Goal: Transaction & Acquisition: Subscribe to service/newsletter

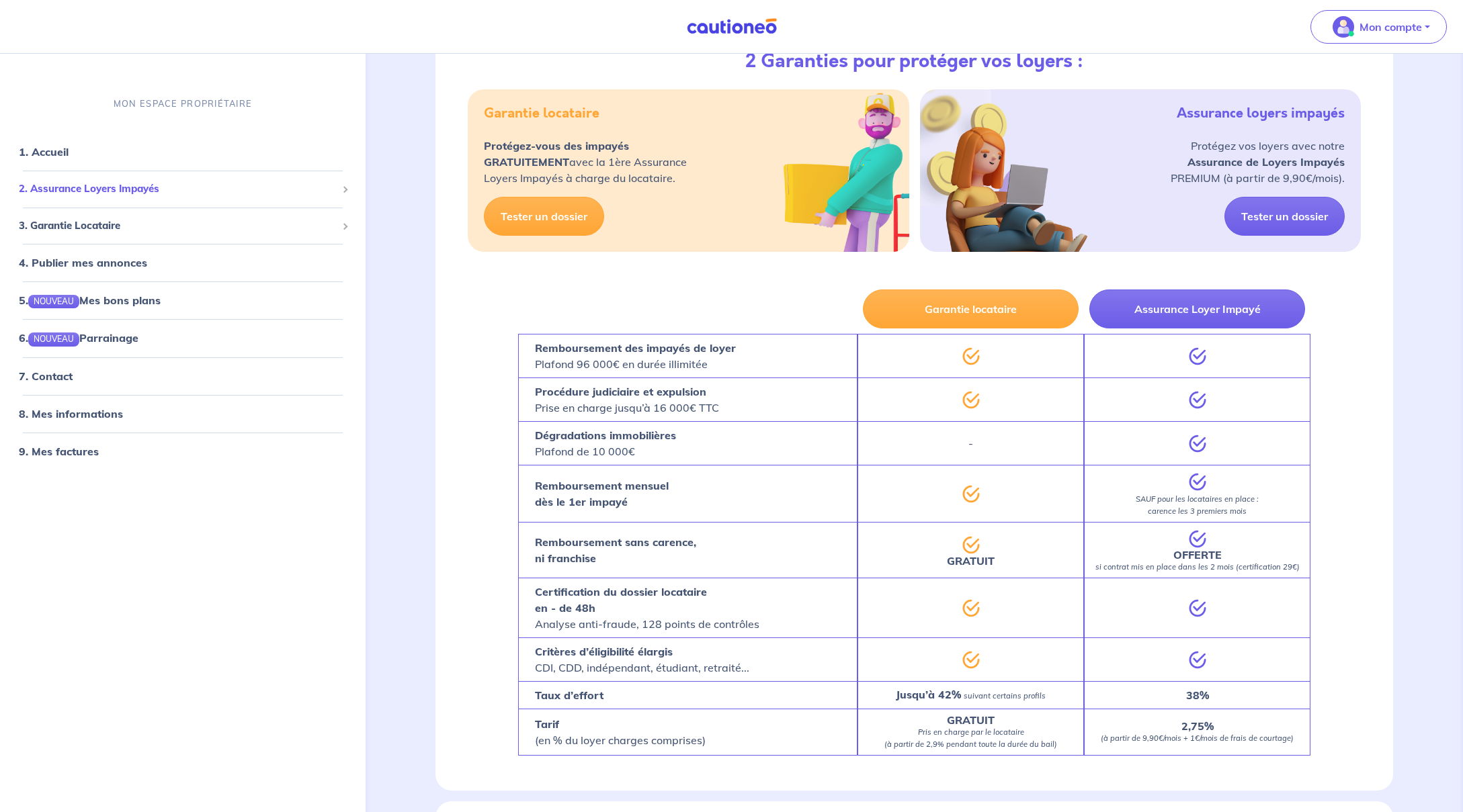
click at [89, 182] on span "2. Assurance Loyers Impayés" at bounding box center [178, 189] width 318 height 15
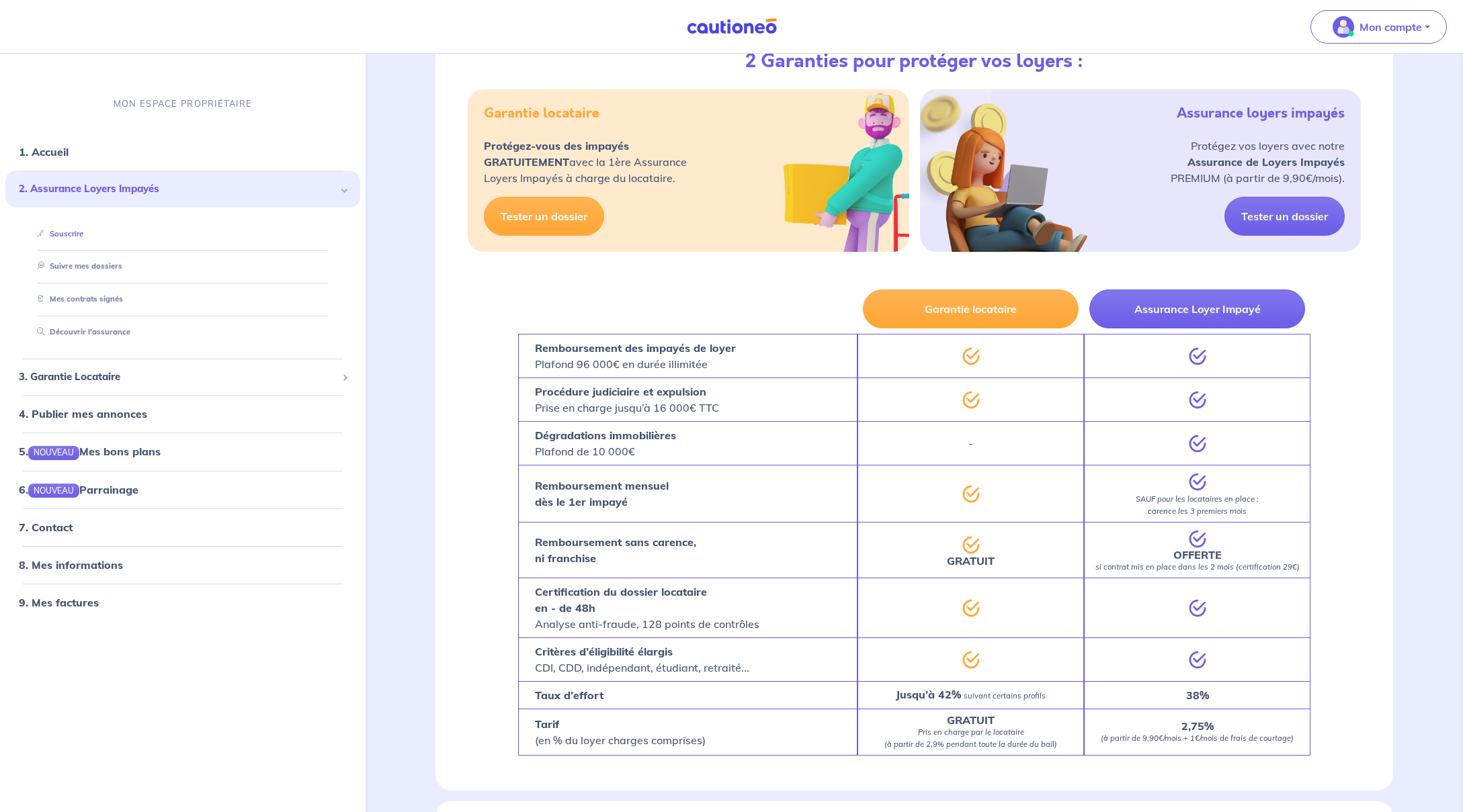
click at [84, 229] on link "Souscrire" at bounding box center [58, 233] width 52 height 9
click at [121, 271] on link "Suivre mes dossiers" at bounding box center [76, 266] width 89 height 9
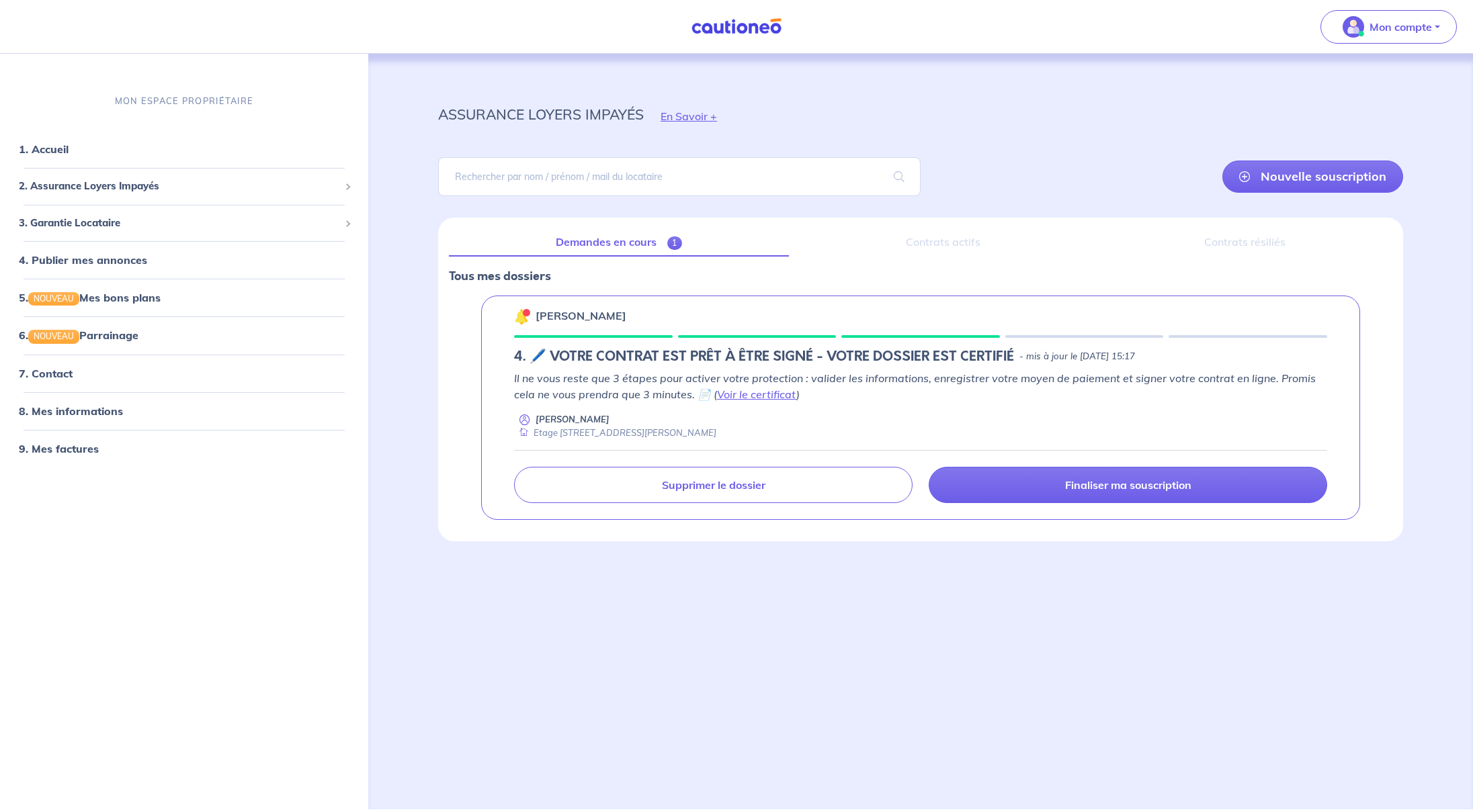
click at [967, 270] on p "Tous mes dossiers" at bounding box center [920, 276] width 944 height 18
click at [747, 392] on link "Voir le certificat" at bounding box center [757, 394] width 79 height 13
click at [97, 406] on link "8. Mes informations" at bounding box center [69, 410] width 100 height 13
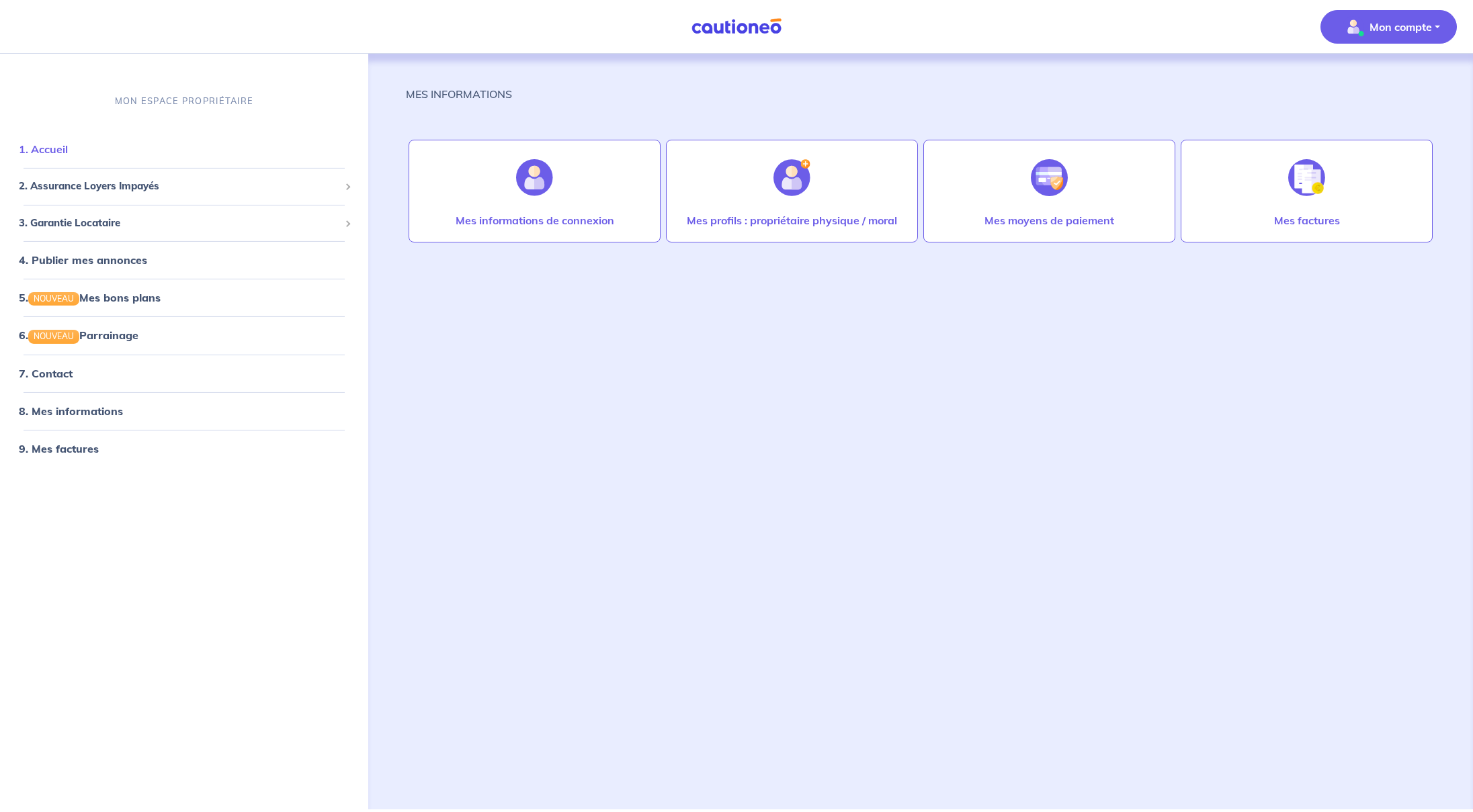
click at [68, 150] on link "1. Accueil" at bounding box center [44, 149] width 49 height 13
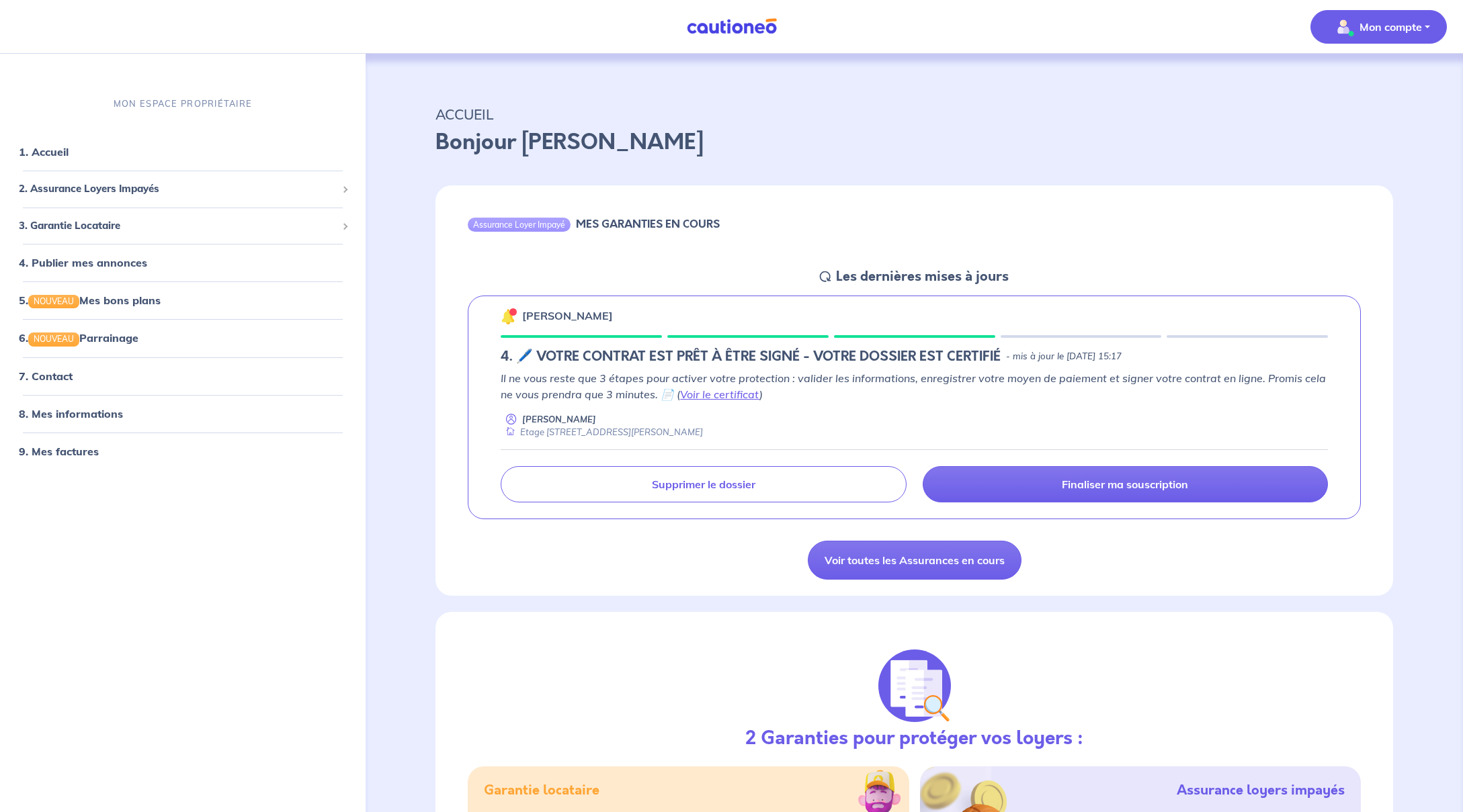
click at [1354, 38] on button "Mon compte" at bounding box center [1379, 27] width 136 height 34
click at [1226, 114] on p "ACCUEIL" at bounding box center [914, 114] width 958 height 24
click at [68, 156] on link "1. Accueil" at bounding box center [44, 151] width 49 height 13
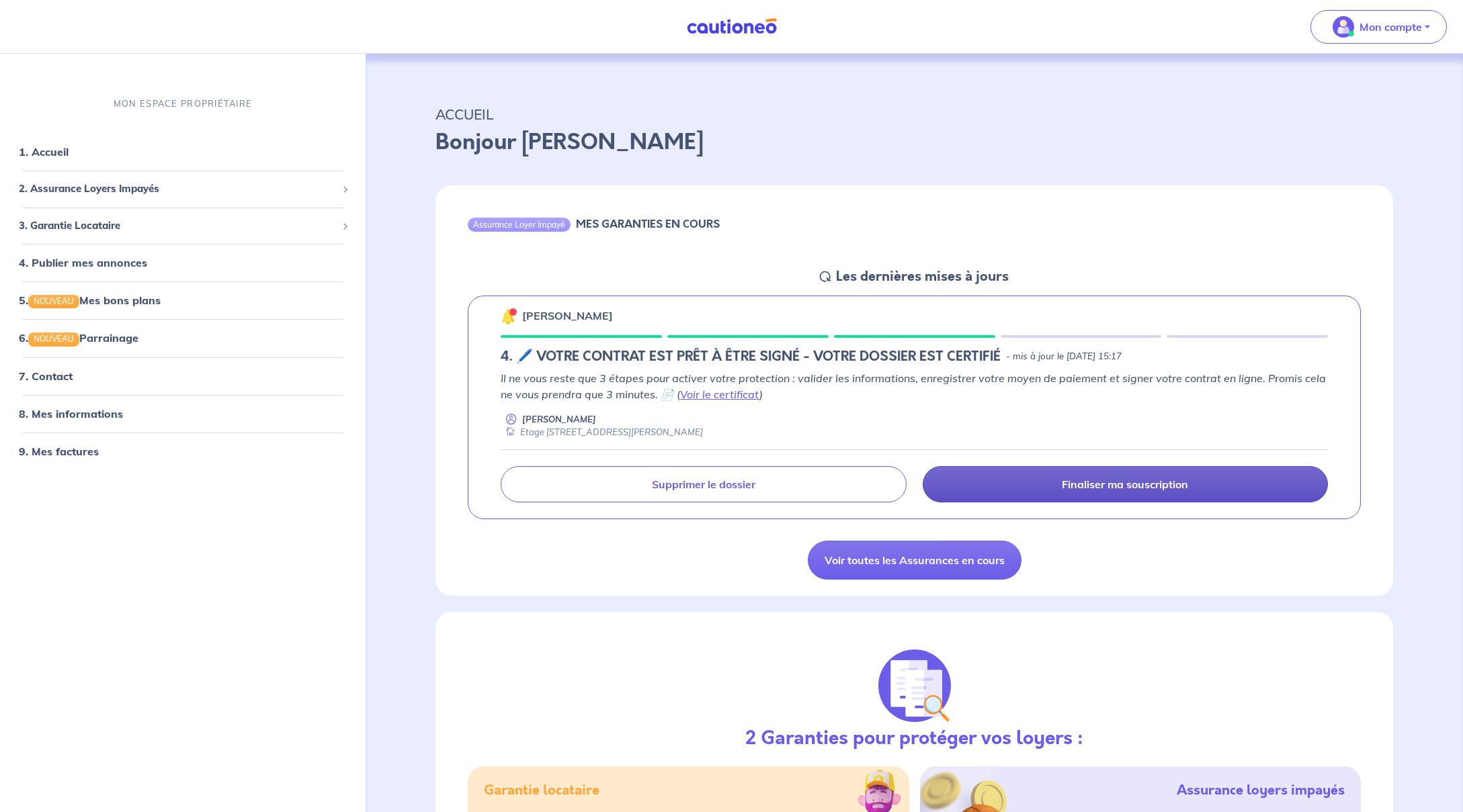
click at [1014, 482] on link "Finaliser ma souscription" at bounding box center [1125, 484] width 405 height 37
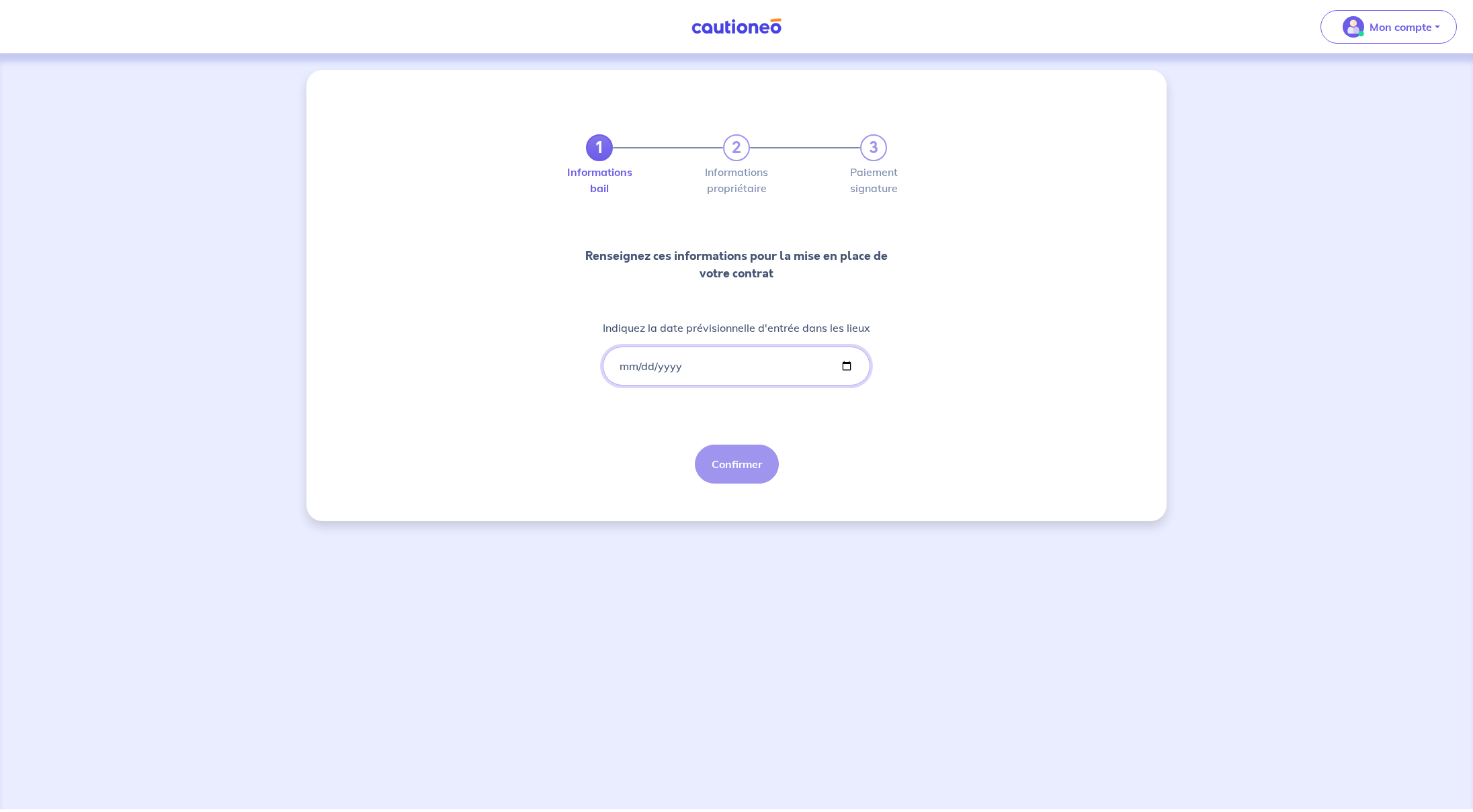
click at [737, 362] on input "Indiquez la date prévisionnelle d'entrée dans les lieux" at bounding box center [736, 366] width 267 height 39
type input "2025-08-30"
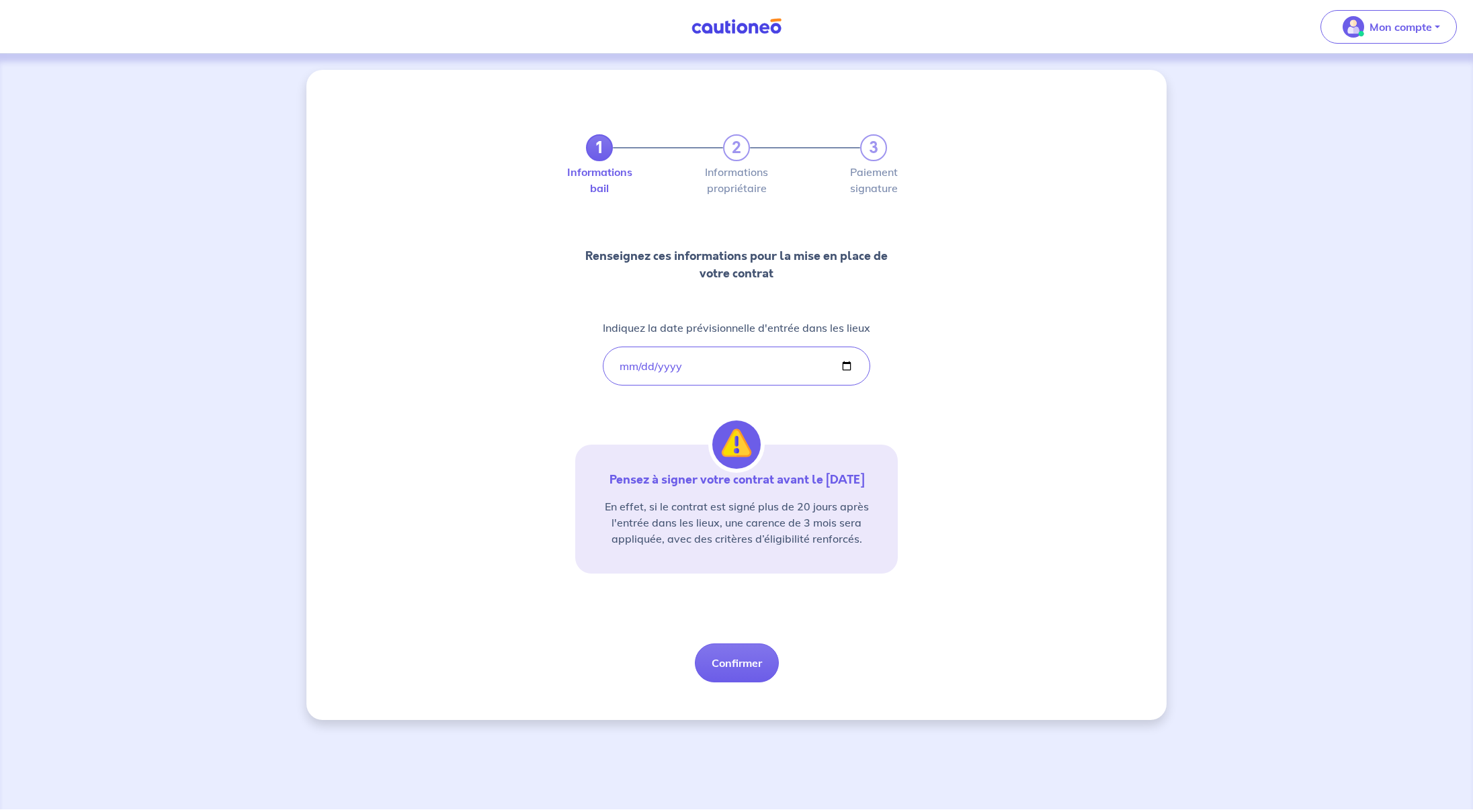
click at [823, 392] on div "1 2 3 Informations bail Informations propriétaire Paiement signature Renseignez…" at bounding box center [736, 392] width 323 height 581
click at [752, 660] on button "Confirmer" at bounding box center [736, 663] width 84 height 39
select select "FR"
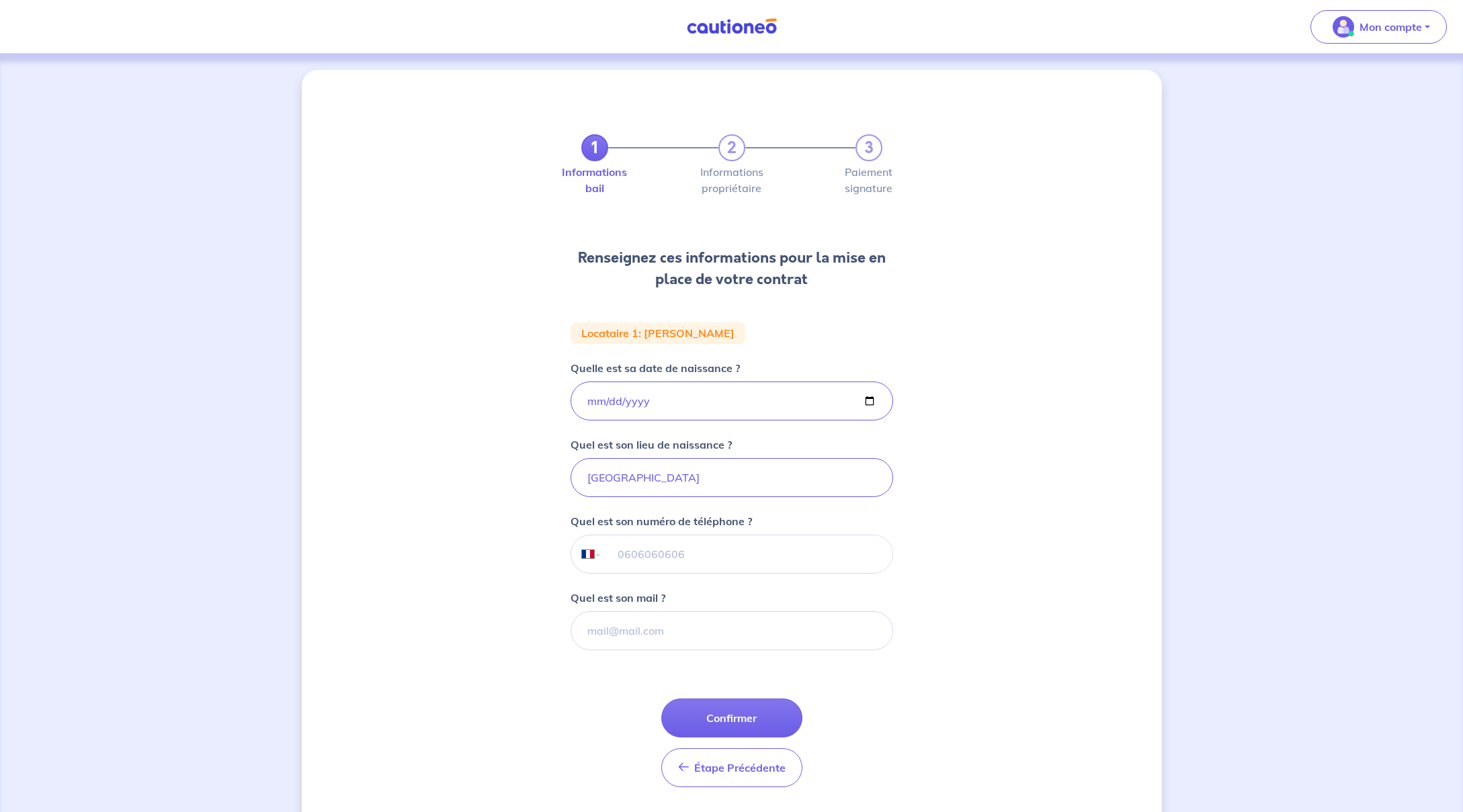
scroll to position [39, 0]
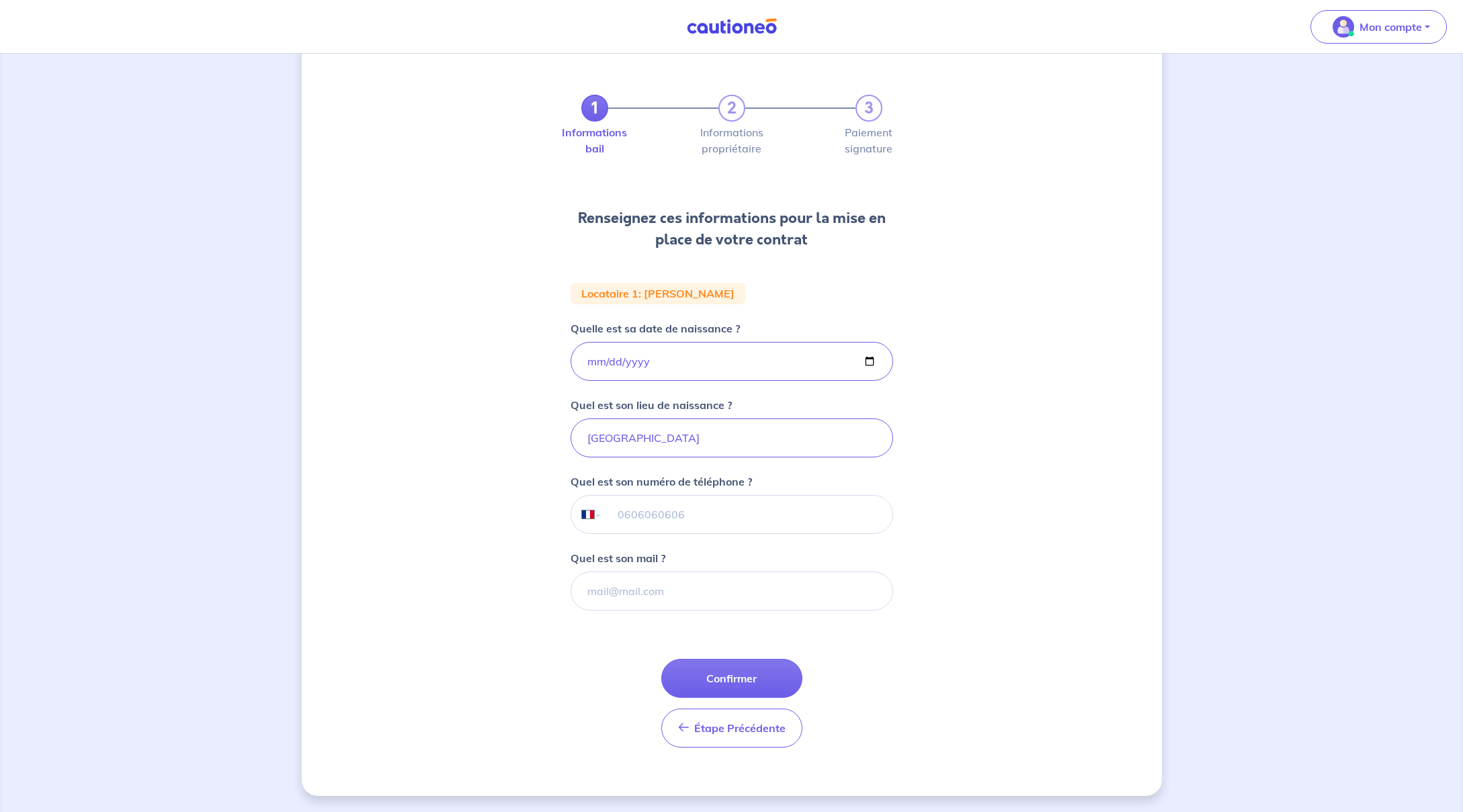
click at [761, 513] on input "tel" at bounding box center [746, 515] width 290 height 38
paste input "06 59 15 52 84"
type input "06 59 15 52 84"
click at [637, 517] on input "06 59 15 52 84" at bounding box center [746, 515] width 290 height 38
paste input "aitsaidi.l@gmail.com"
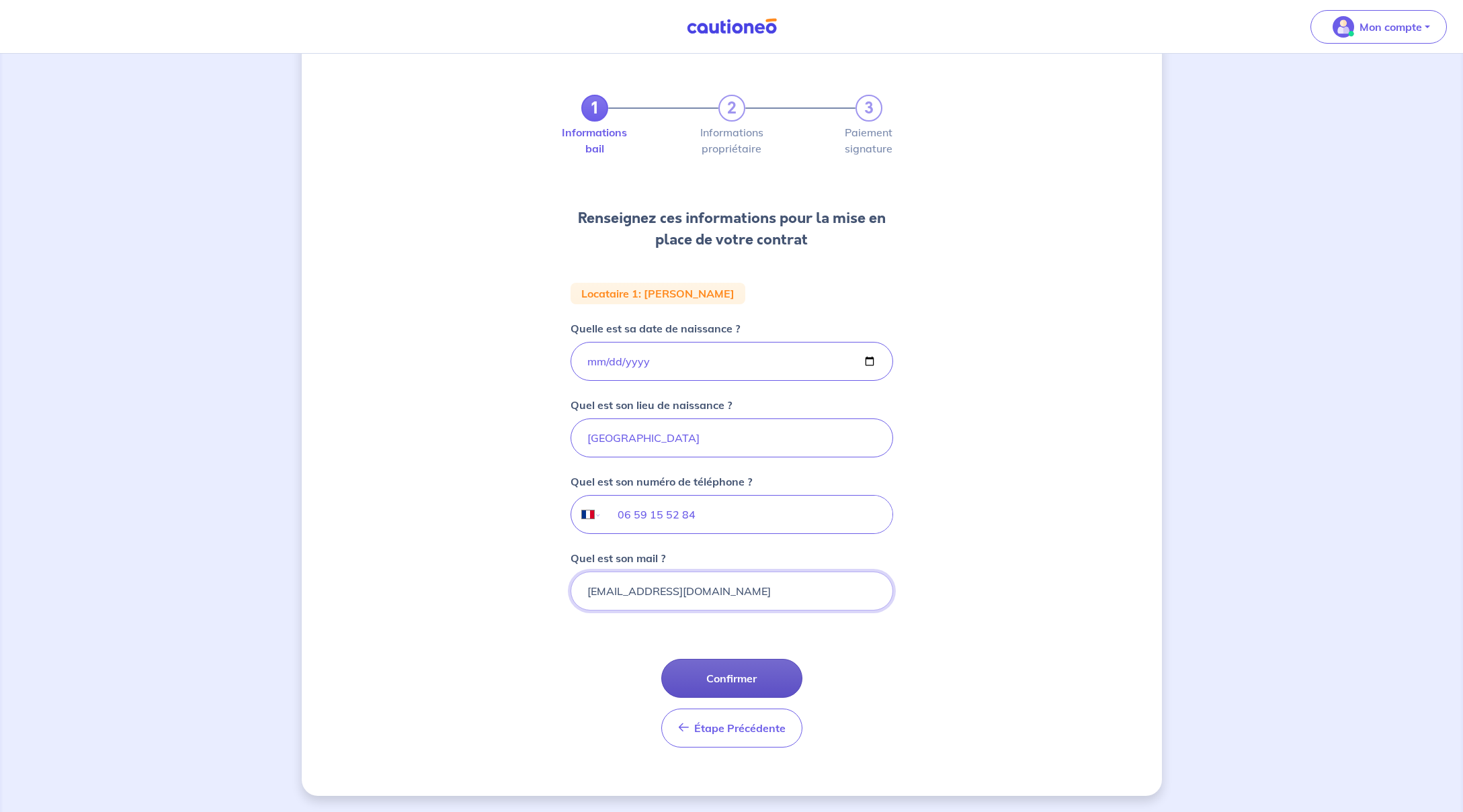
type input "aitsaidi.l@gmail.com"
click at [727, 671] on button "Confirmer" at bounding box center [731, 678] width 141 height 39
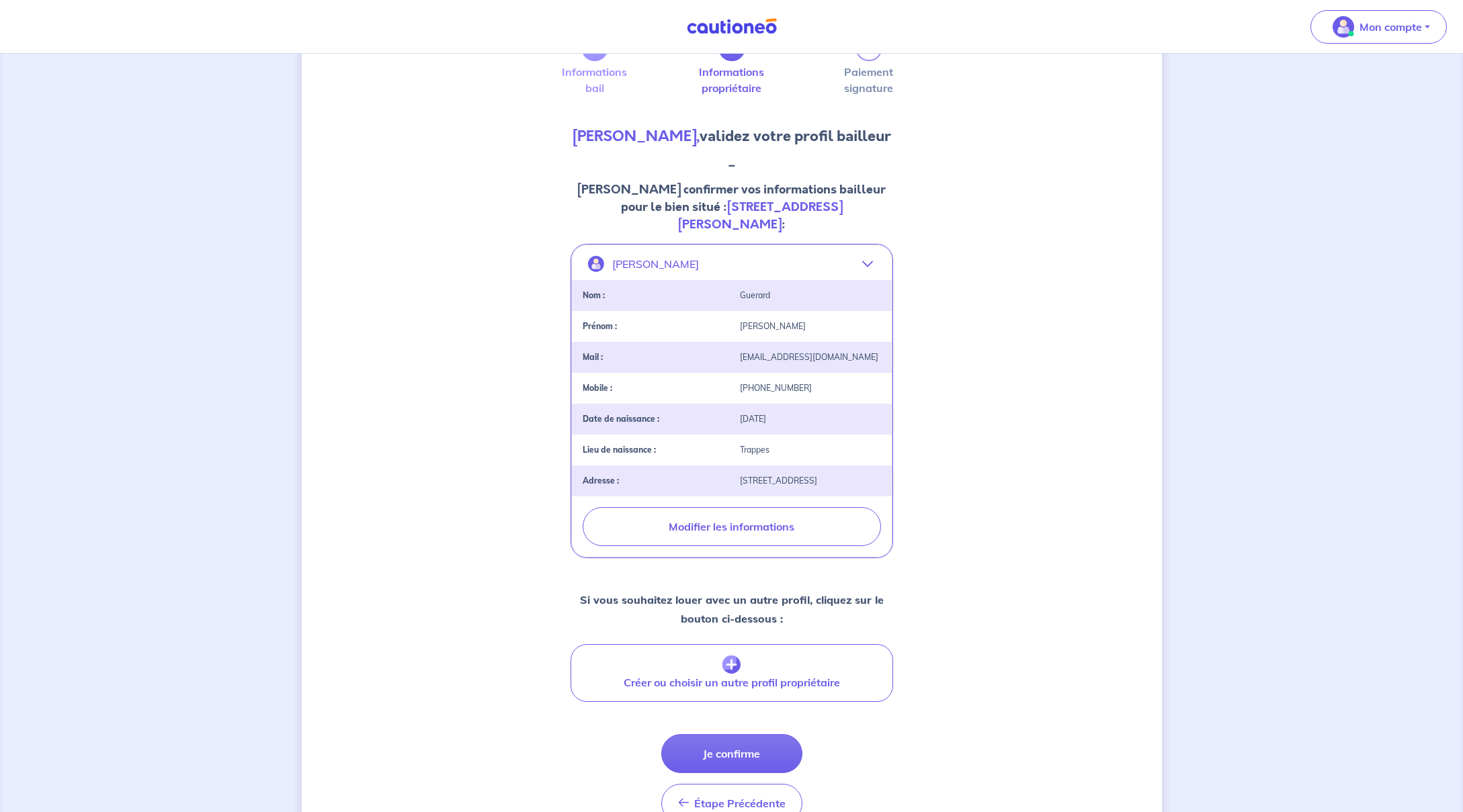
scroll to position [158, 0]
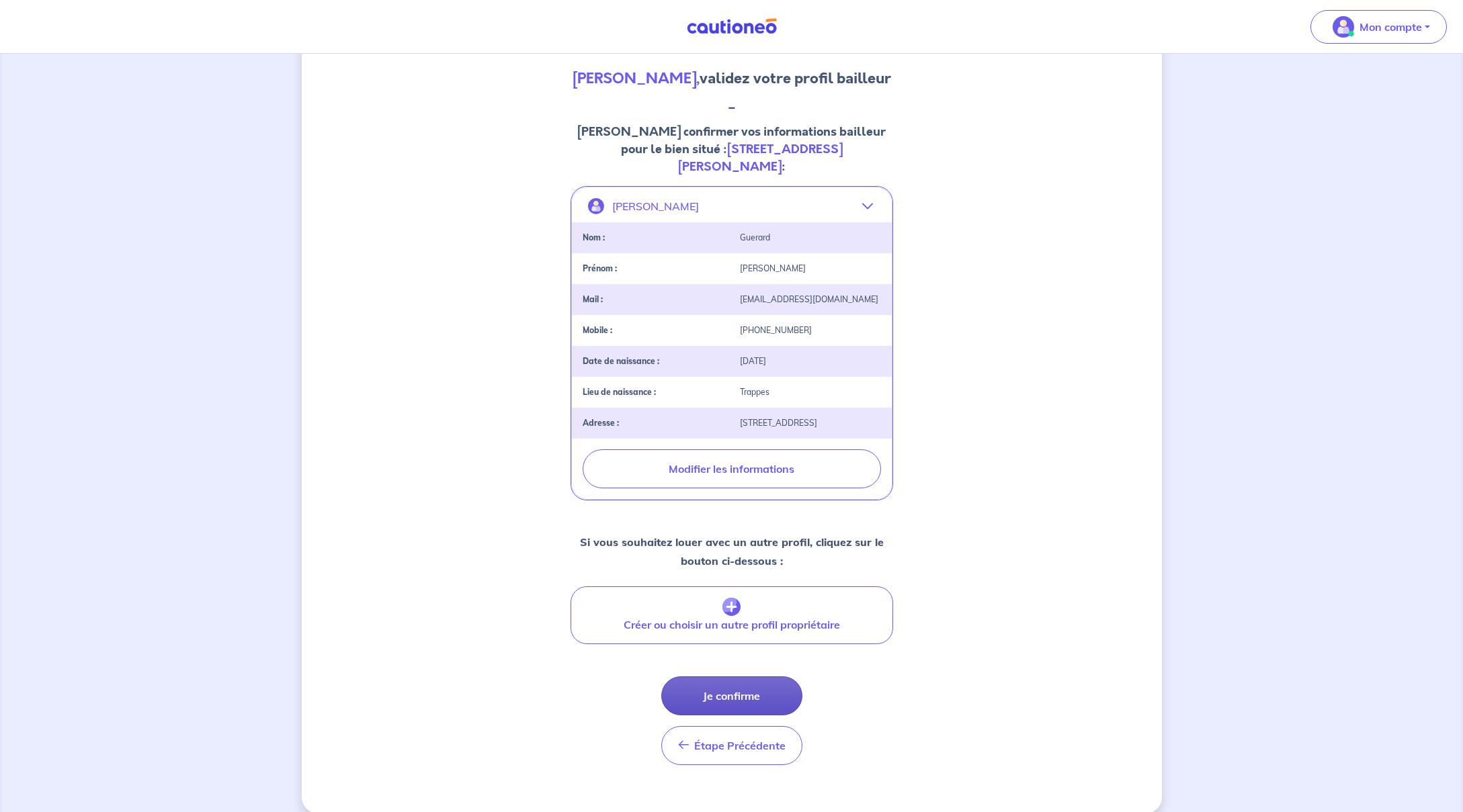
click at [756, 678] on button "Je confirme" at bounding box center [731, 695] width 141 height 39
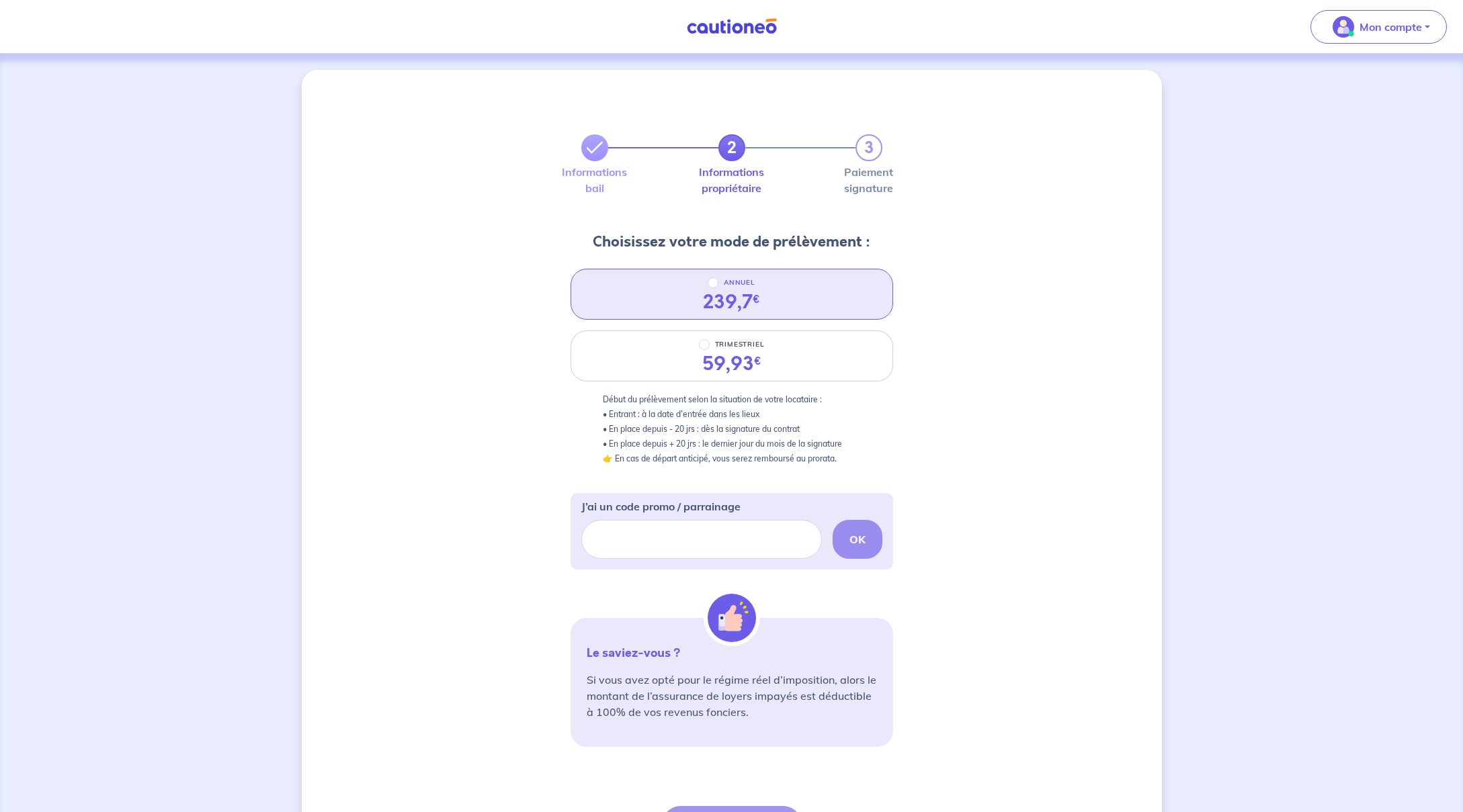
click at [723, 296] on div "239,7 €" at bounding box center [731, 302] width 57 height 22
radio input "true"
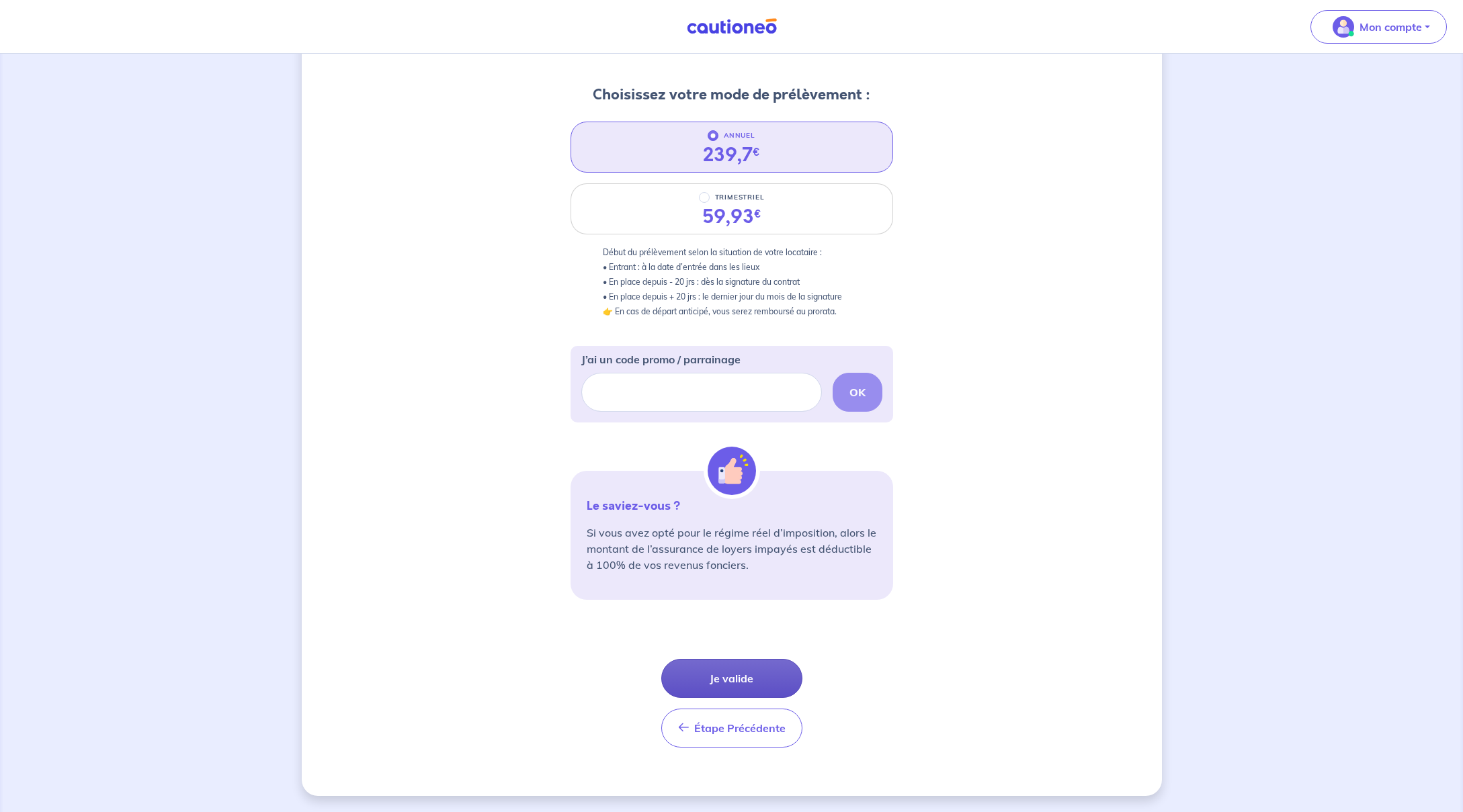
click at [770, 671] on button "Je valide" at bounding box center [731, 678] width 141 height 39
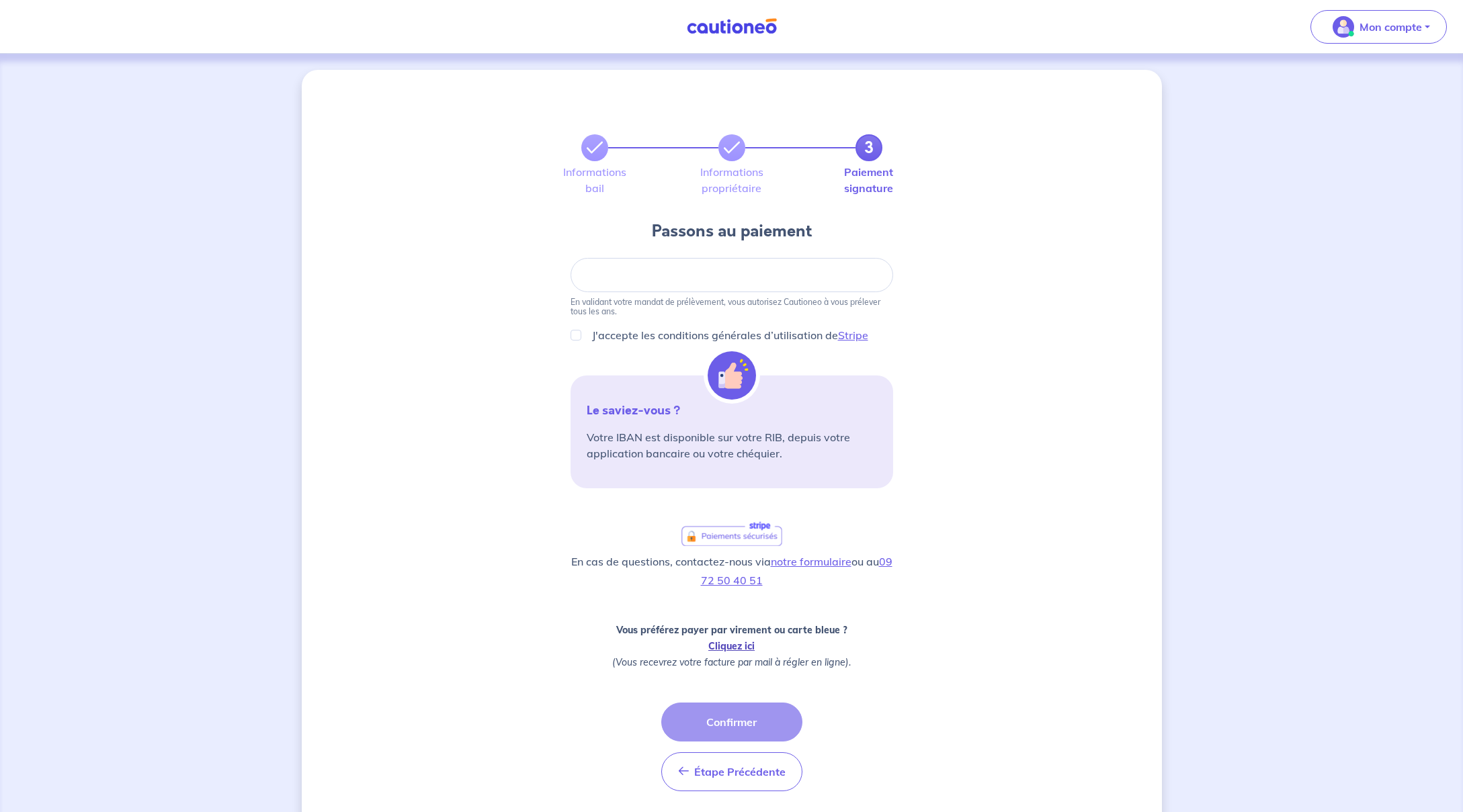
click at [737, 642] on link "Cliquez ici" at bounding box center [731, 646] width 46 height 12
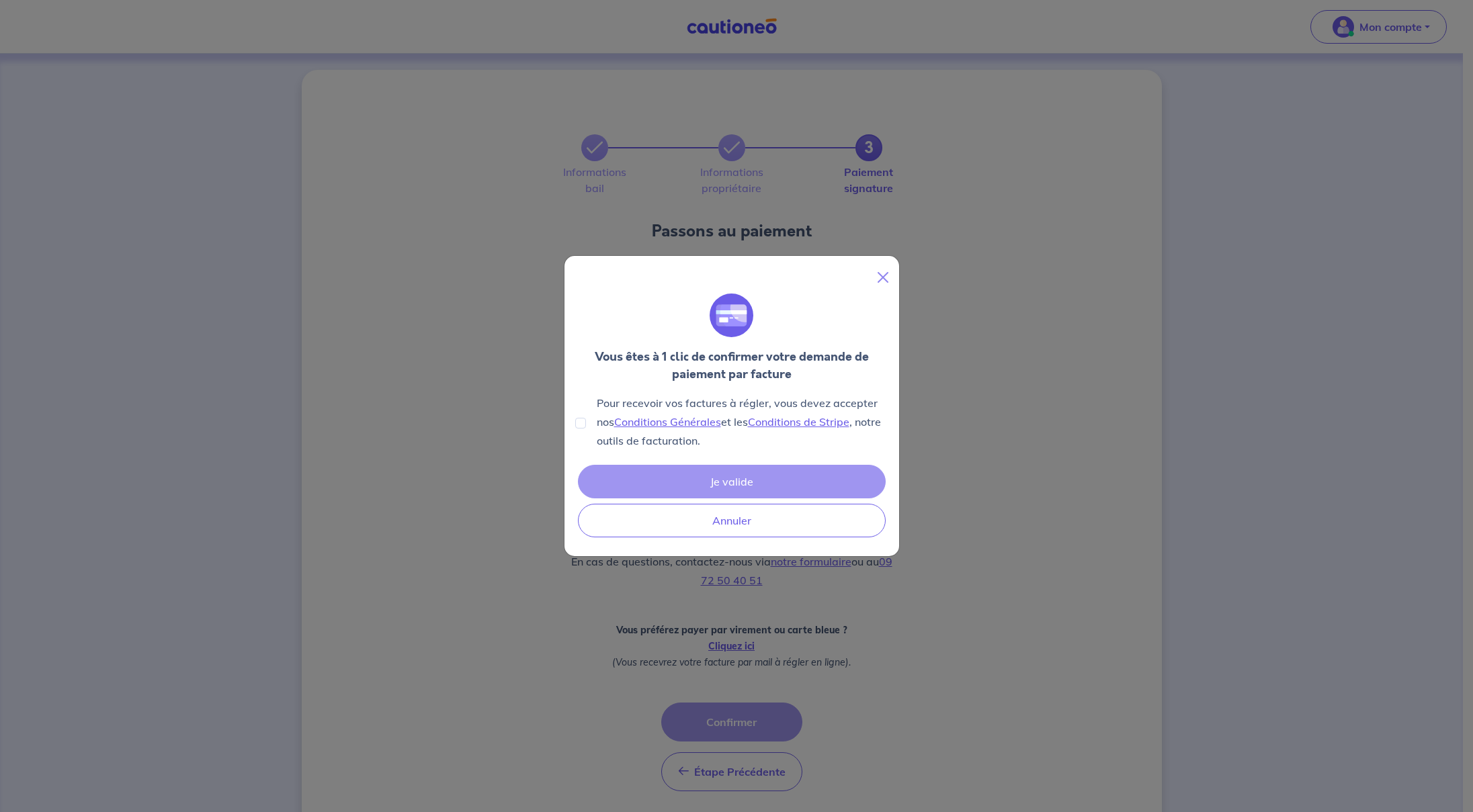
click at [582, 423] on input "Pour recevoir vos factures à régler, vous devez accepter nos Conditions Général…" at bounding box center [580, 423] width 11 height 11
checkbox input "true"
click at [700, 478] on button "Je valide" at bounding box center [732, 482] width 308 height 34
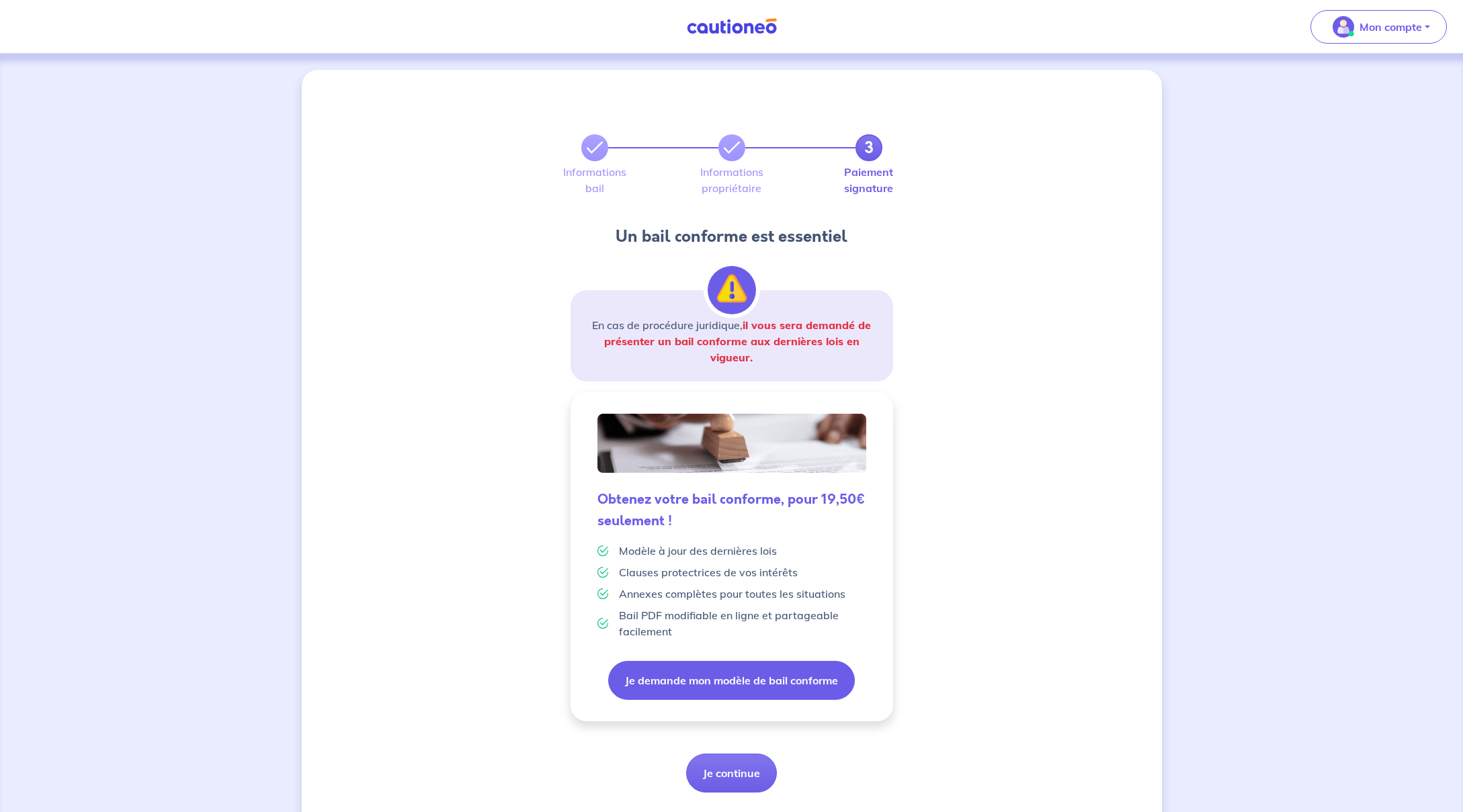
click at [706, 671] on button "Je demande mon modèle de bail conforme" at bounding box center [731, 680] width 247 height 39
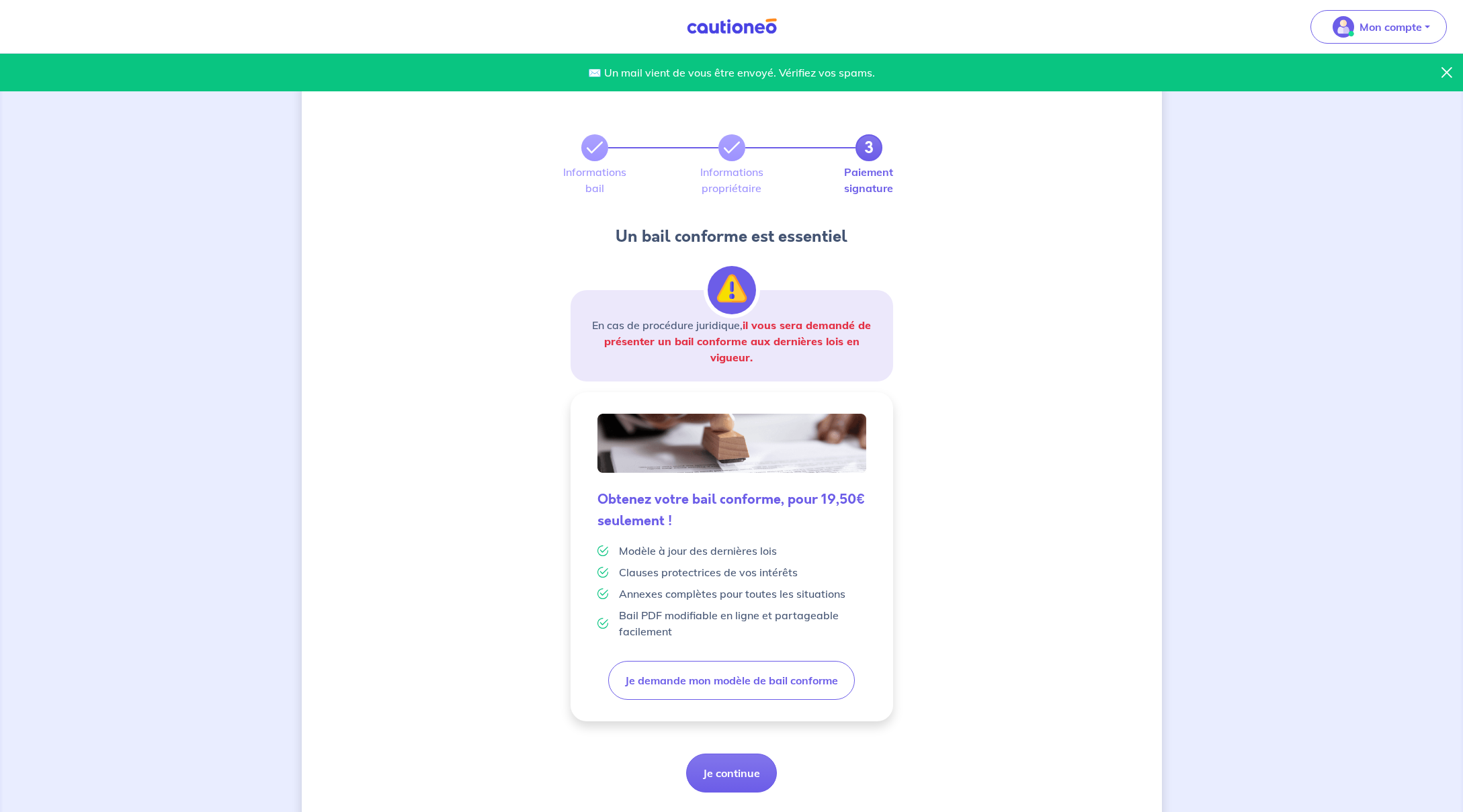
scroll to position [34, 0]
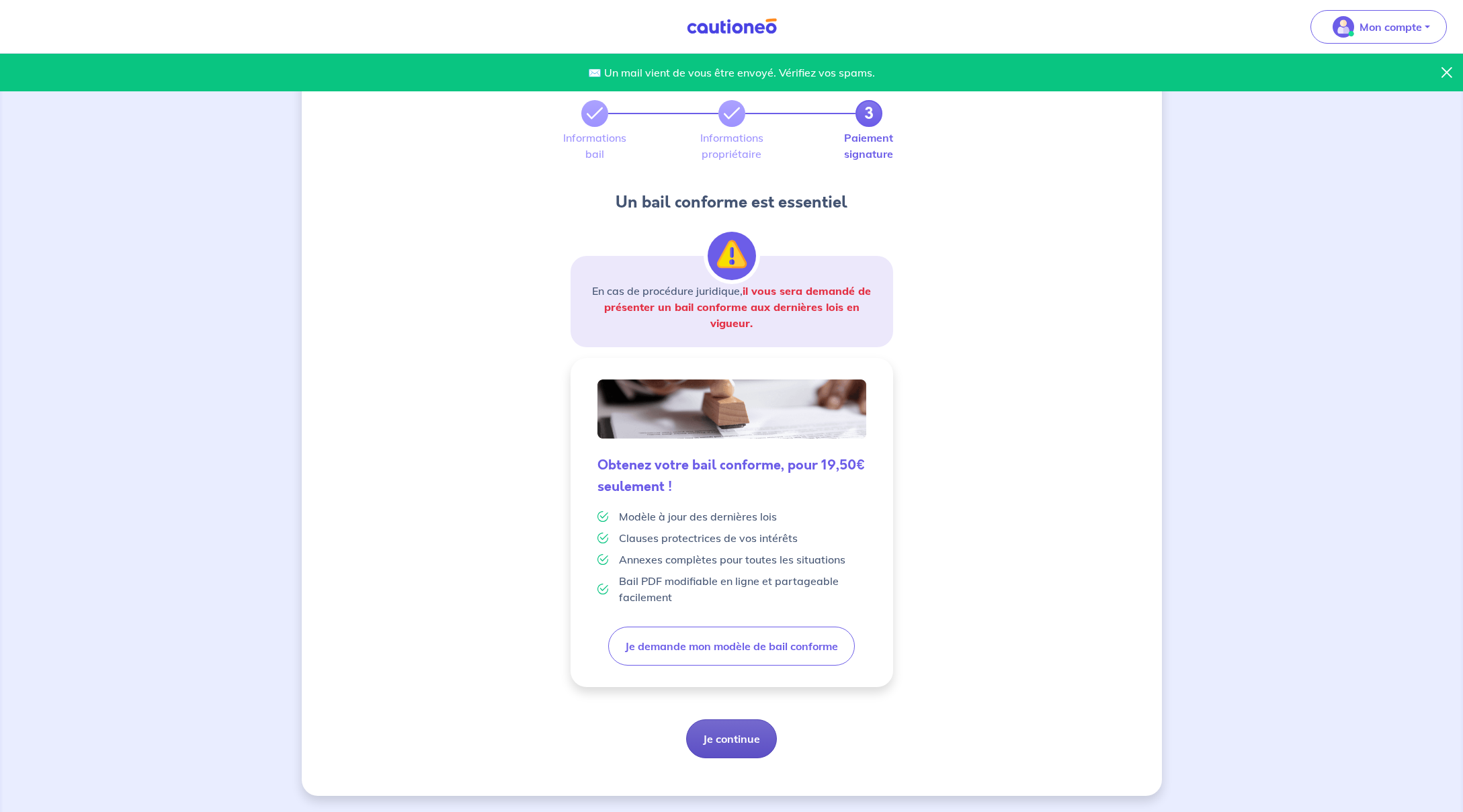
click at [736, 740] on button "Je continue" at bounding box center [731, 739] width 91 height 39
